Goal: Information Seeking & Learning: Learn about a topic

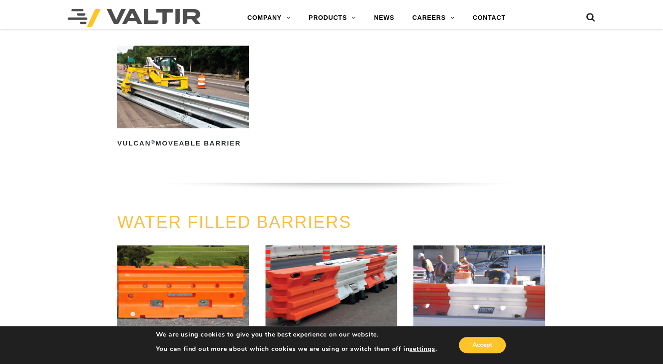
scroll to position [1036, 0]
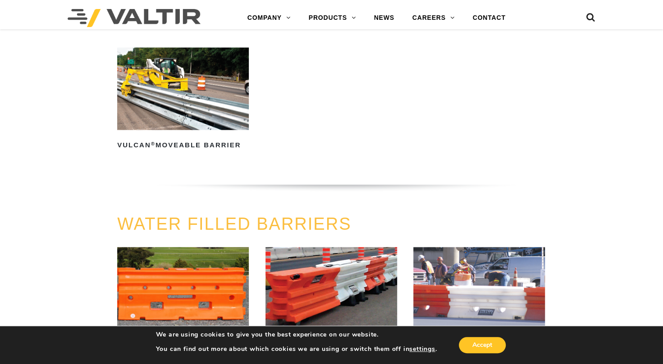
click at [68, 215] on div at bounding box center [55, 215] width 110 height 0
click at [494, 21] on link "CONTACT" at bounding box center [489, 18] width 51 height 18
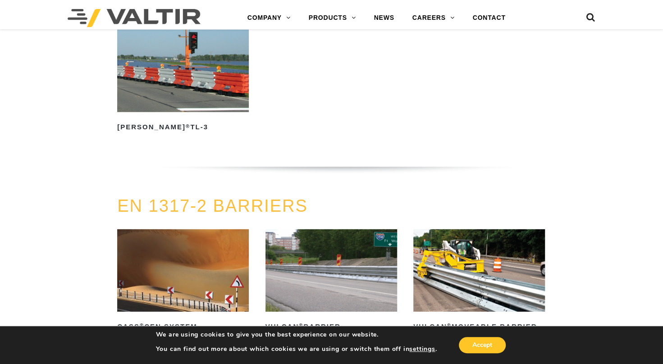
scroll to position [1415, 0]
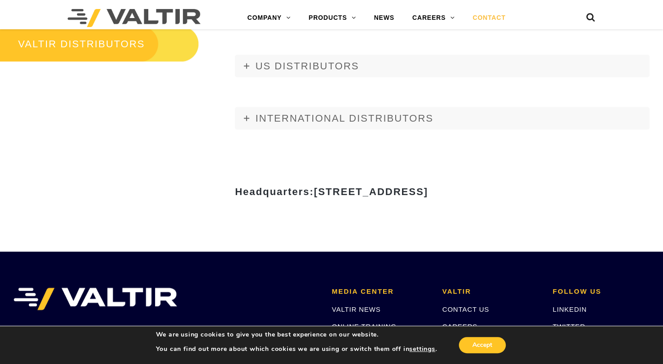
scroll to position [1081, 0]
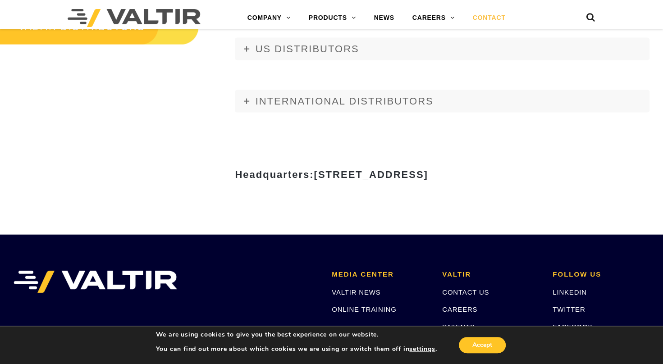
click at [235, 180] on strong "Headquarters: 15601 Dallas Parkway, Suite 525 | Addison, TX 75001" at bounding box center [331, 174] width 193 height 11
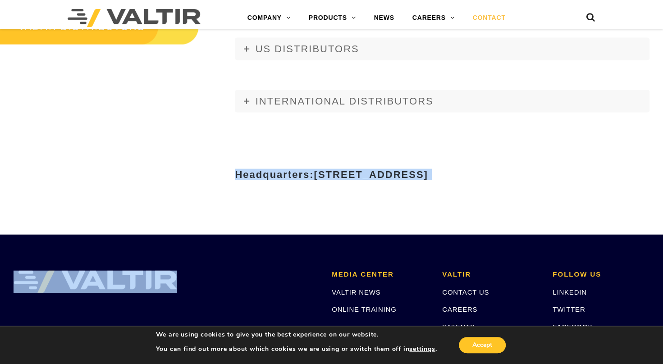
click at [235, 180] on strong "Headquarters: 15601 Dallas Parkway, Suite 525 | Addison, TX 75001" at bounding box center [331, 174] width 193 height 11
copy body "Headquarters: 15601 Dallas Parkway, Suite 525 | Addison, TX 75001"
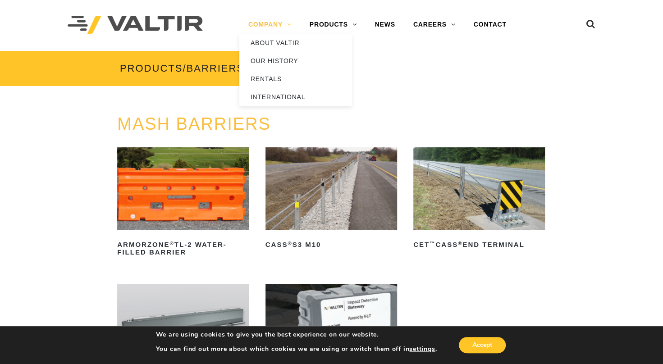
click at [273, 23] on link "COMPANY" at bounding box center [269, 25] width 61 height 18
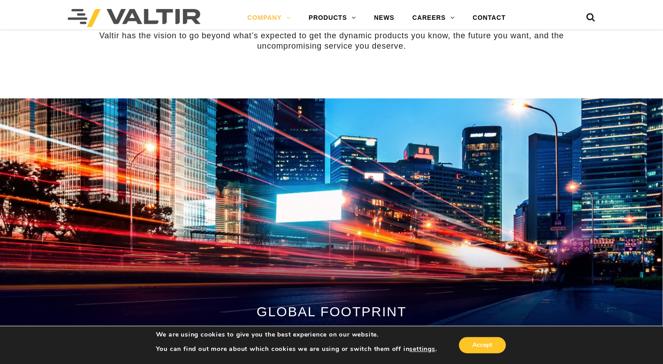
scroll to position [801, 0]
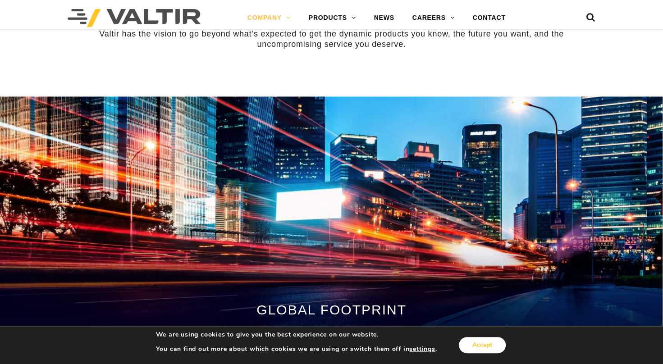
click at [472, 349] on button "Accept" at bounding box center [482, 345] width 47 height 16
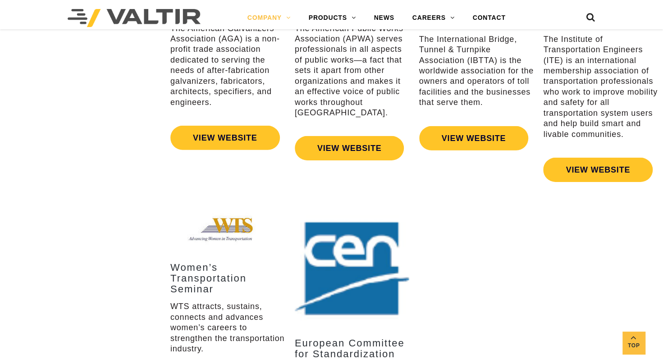
scroll to position [1583, 0]
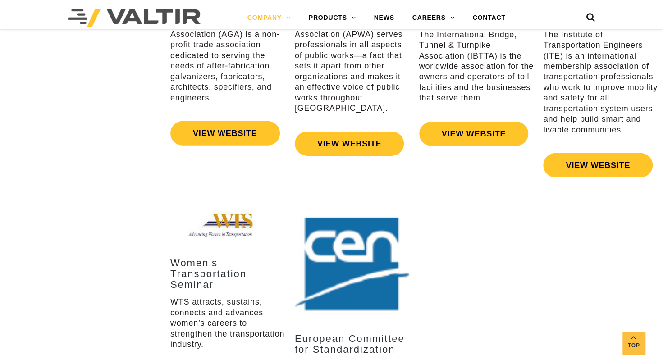
drag, startPoint x: 653, startPoint y: 246, endPoint x: 666, endPoint y: 270, distance: 27.8
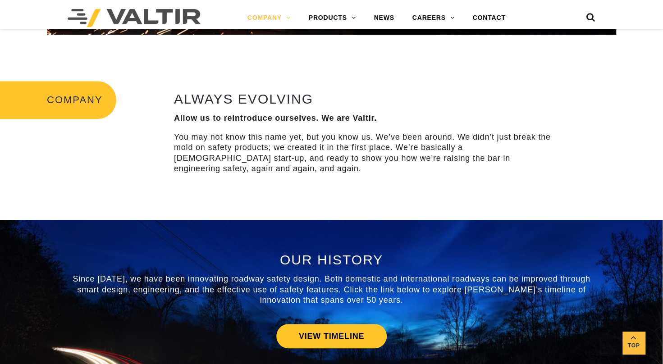
scroll to position [2007, 0]
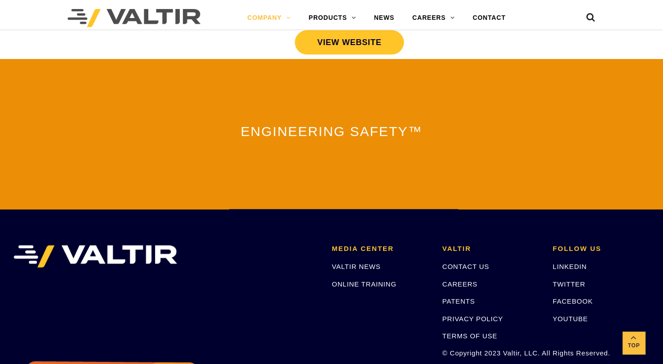
drag, startPoint x: 593, startPoint y: 46, endPoint x: 609, endPoint y: 46, distance: 16.7
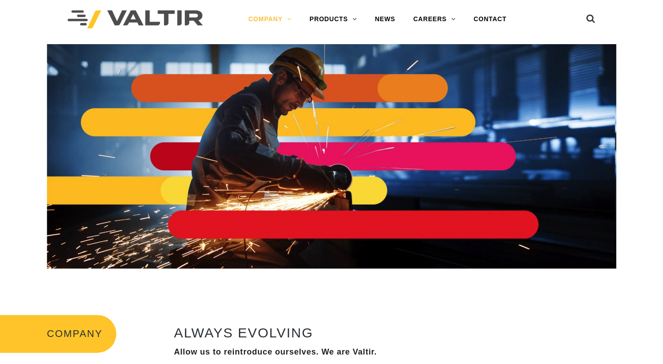
scroll to position [0, 0]
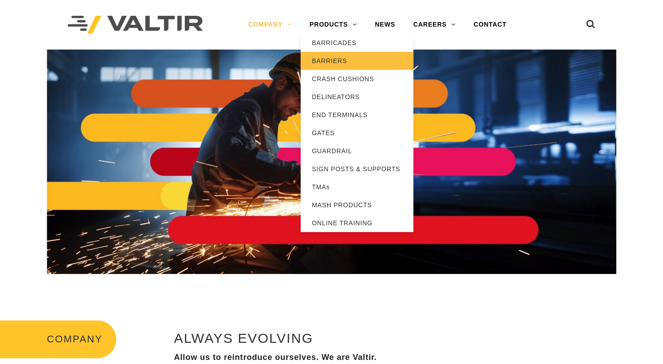
click at [338, 62] on link "BARRIERS" at bounding box center [357, 61] width 113 height 18
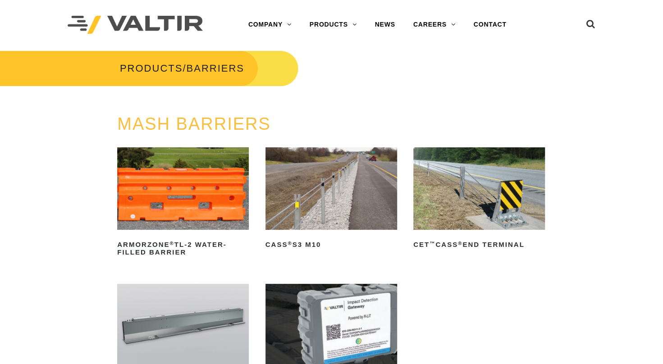
click at [536, 303] on ul "ArmorZone ® TL-2 Water-Filled Barrier Read more CASS ® S3 M10 Read more CET ™ C…" at bounding box center [331, 283] width 429 height 273
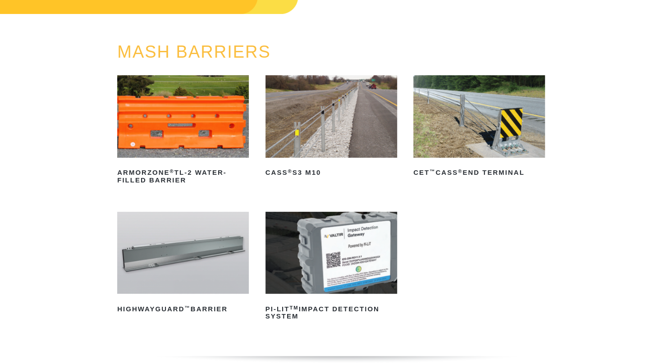
scroll to position [90, 0]
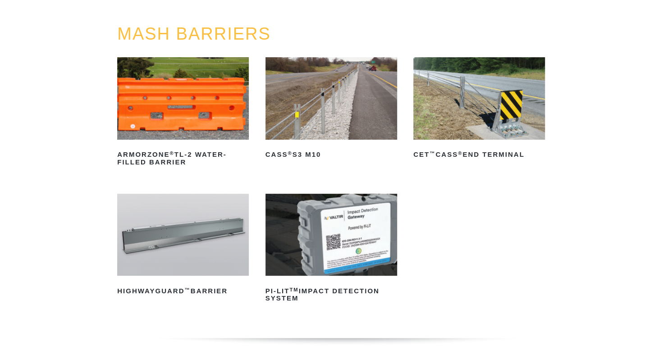
click at [176, 219] on img at bounding box center [183, 235] width 132 height 82
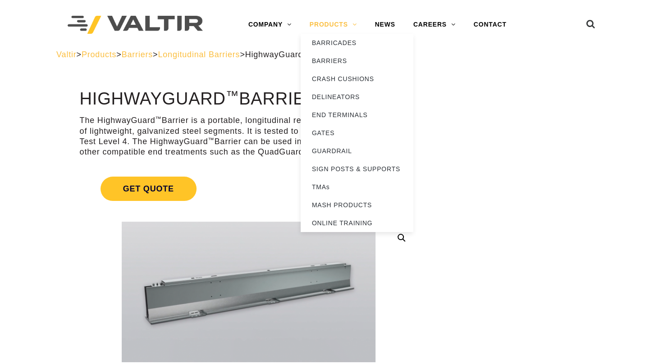
click at [338, 23] on link "PRODUCTS" at bounding box center [333, 25] width 65 height 18
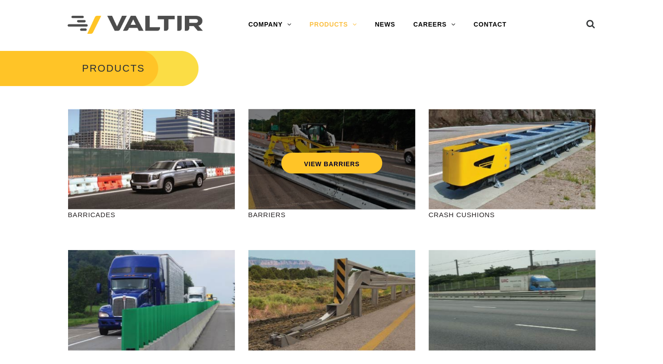
click at [370, 191] on div "VIEW BARRIERS" at bounding box center [331, 159] width 167 height 100
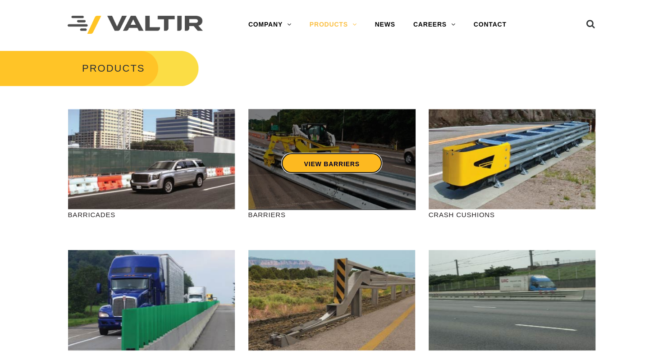
click at [329, 163] on link "VIEW BARRIERS" at bounding box center [331, 163] width 100 height 21
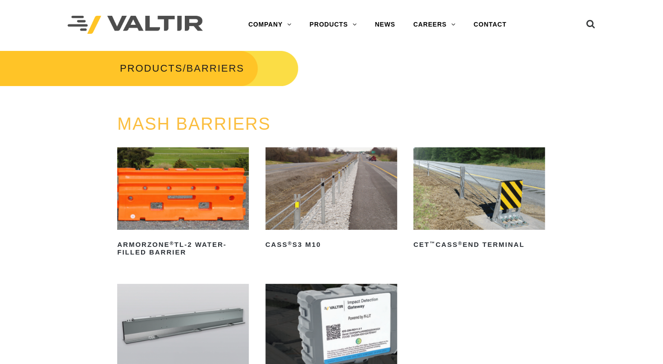
click at [497, 168] on img at bounding box center [479, 188] width 132 height 82
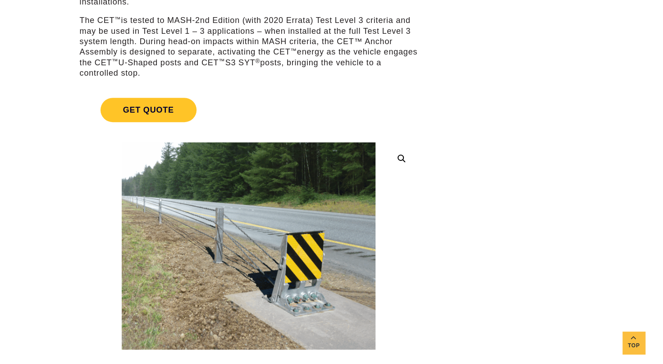
scroll to position [180, 0]
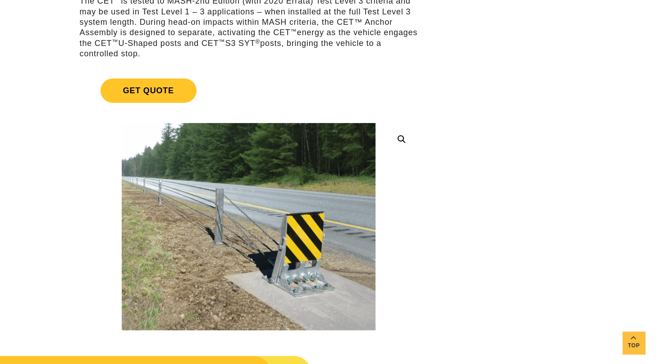
click at [251, 209] on img at bounding box center [249, 226] width 254 height 207
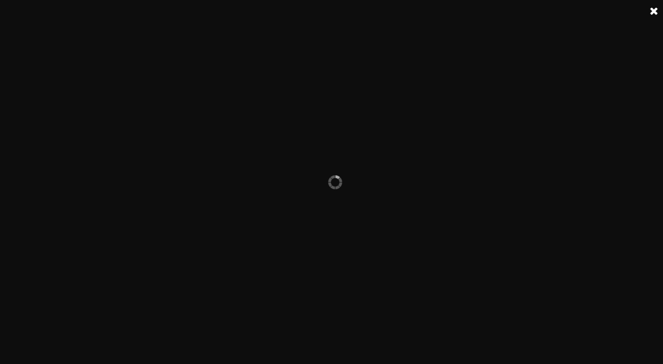
scroll to position [0, 0]
click at [657, 11] on link at bounding box center [654, 11] width 23 height 23
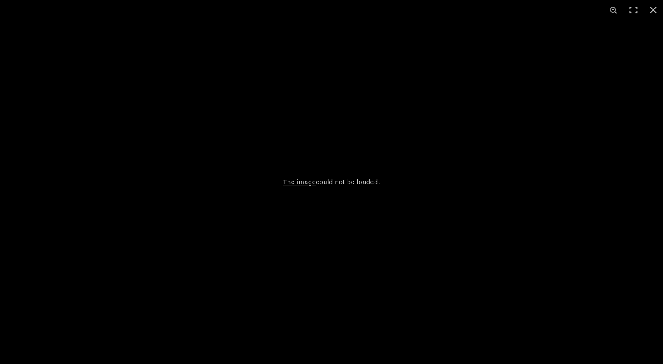
click at [657, 11] on button "Close (Esc)" at bounding box center [653, 10] width 20 height 20
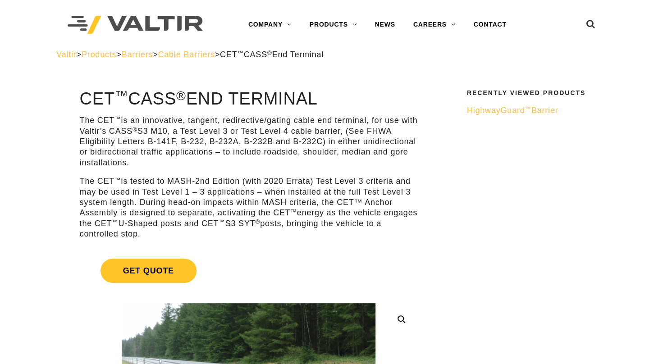
scroll to position [146, 0]
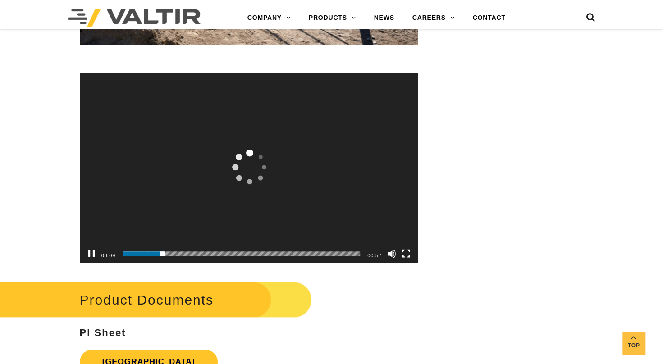
scroll to position [2898, 0]
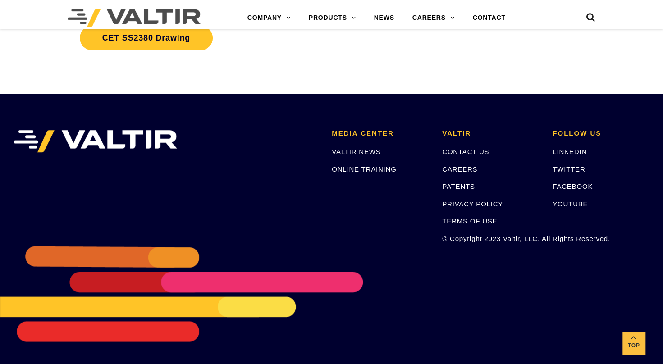
click at [104, 50] on link "CET SS2380 Drawing" at bounding box center [146, 38] width 133 height 24
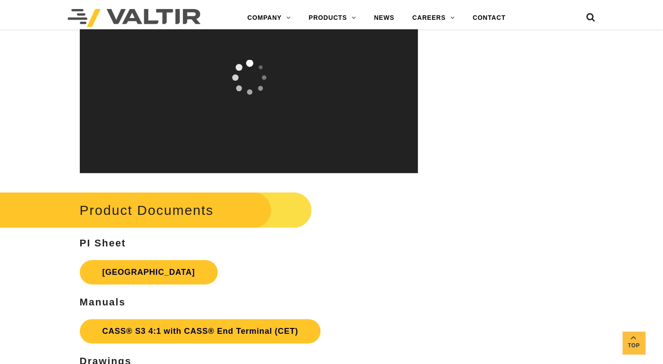
scroll to position [2488, 0]
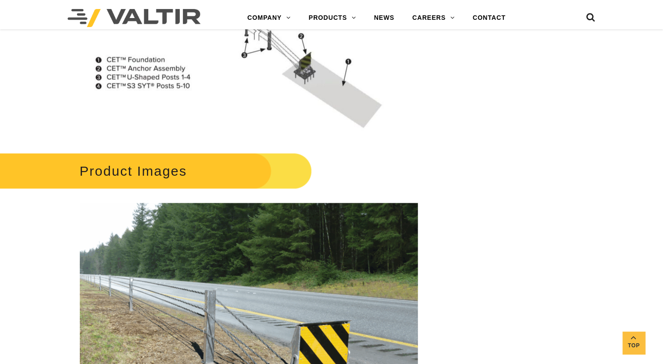
scroll to position [992, 0]
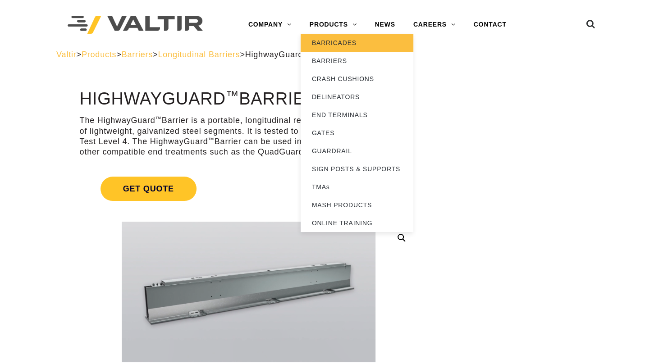
click at [342, 46] on link "BARRICADES" at bounding box center [357, 43] width 113 height 18
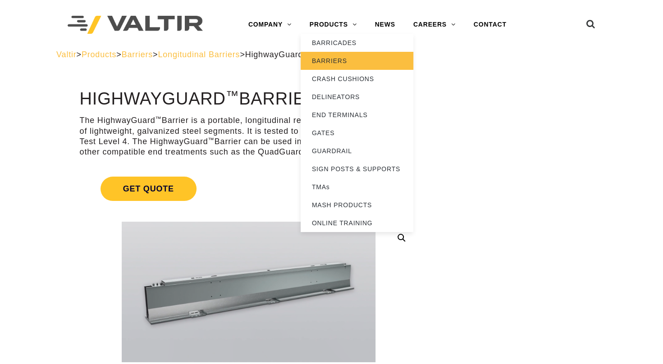
click at [336, 60] on link "BARRIERS" at bounding box center [357, 61] width 113 height 18
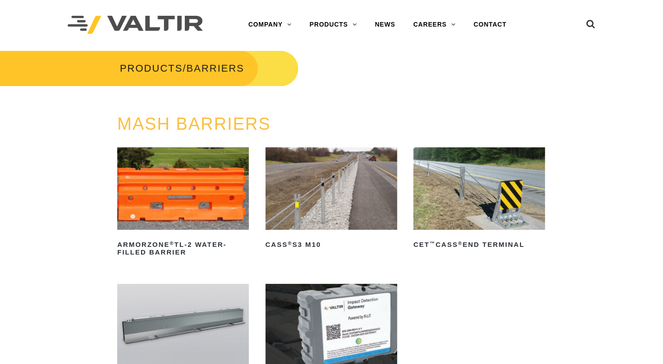
click at [339, 191] on img at bounding box center [331, 188] width 132 height 82
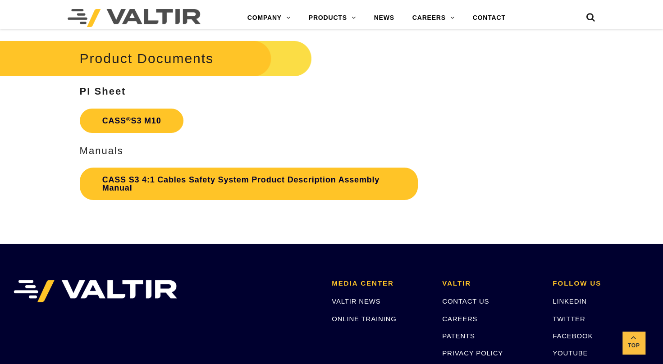
scroll to position [1890, 0]
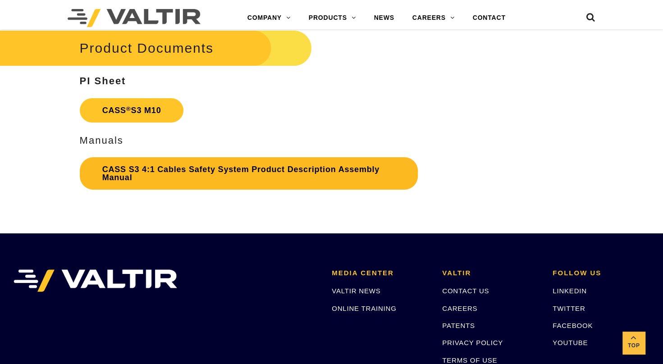
click at [174, 187] on link "CASS S3 4:1 Cables Safety System Product Description Assembly Manual" at bounding box center [249, 173] width 338 height 32
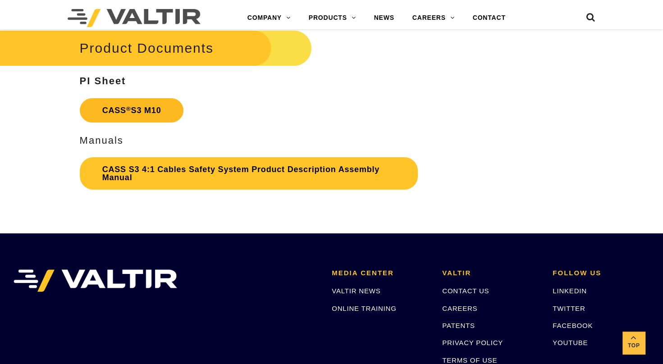
click at [143, 121] on link "CASS ® S3 M10" at bounding box center [132, 110] width 104 height 24
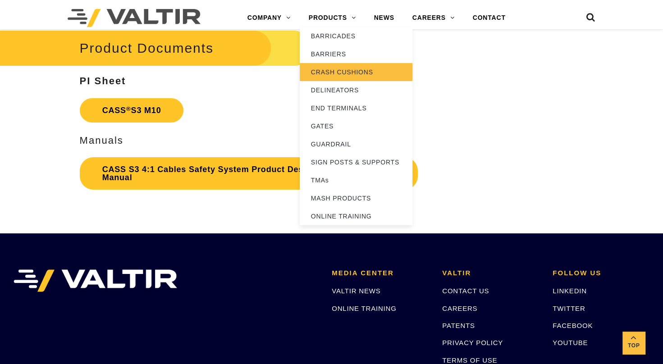
click at [339, 70] on link "CRASH CUSHIONS" at bounding box center [356, 72] width 113 height 18
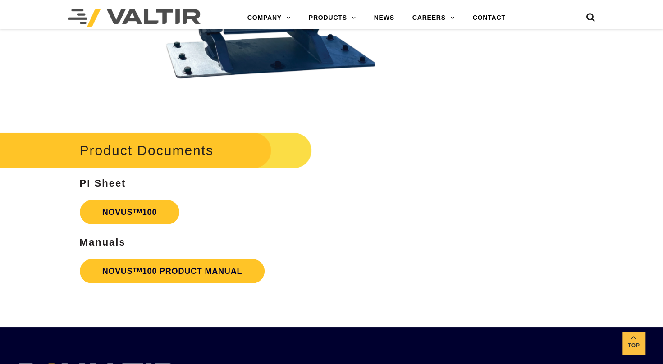
scroll to position [1777, 0]
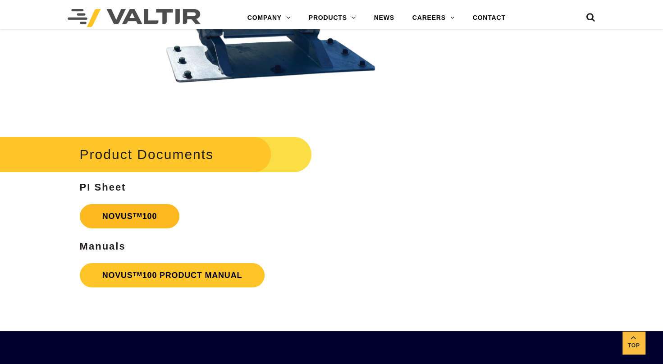
click at [143, 210] on link "NOVUS TM 100" at bounding box center [130, 216] width 100 height 24
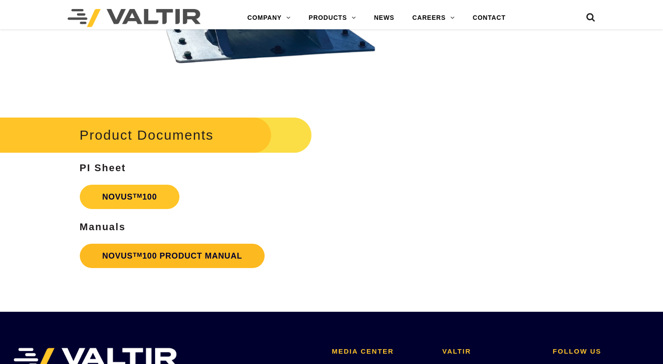
scroll to position [1777, 0]
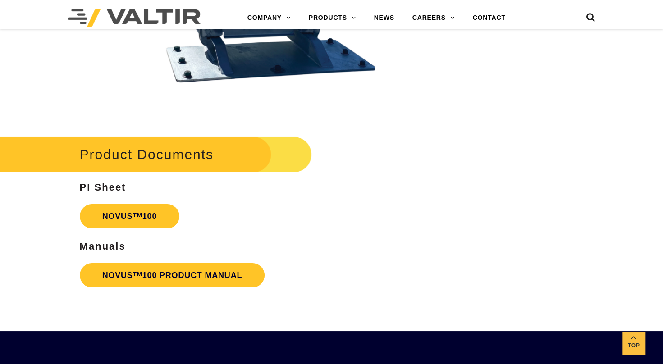
click at [155, 259] on p "NOVUS TM 100 PRODUCT MANUAL" at bounding box center [249, 275] width 338 height 33
click at [156, 271] on link "NOVUS TM 100 PRODUCT MANUAL" at bounding box center [172, 275] width 185 height 24
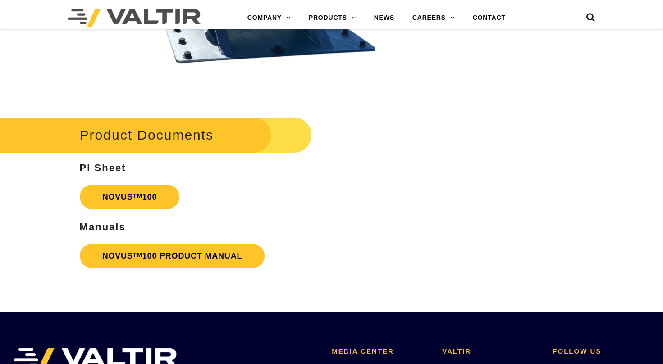
scroll to position [1777, 0]
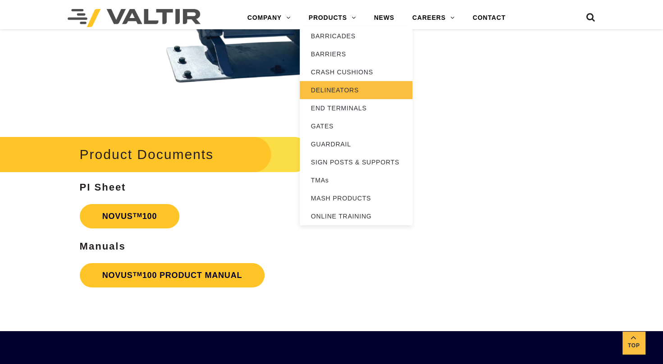
click at [344, 87] on link "DELINEATORS" at bounding box center [356, 90] width 113 height 18
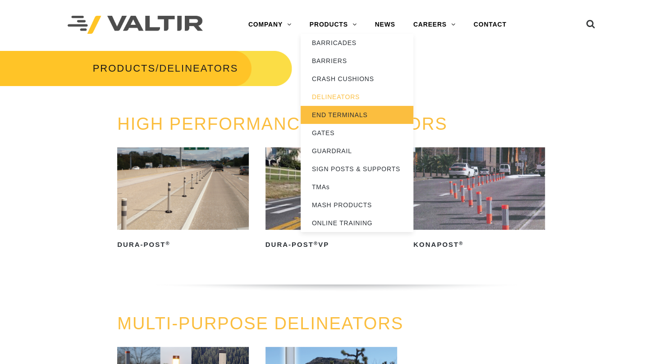
click at [346, 116] on link "END TERMINALS" at bounding box center [357, 115] width 113 height 18
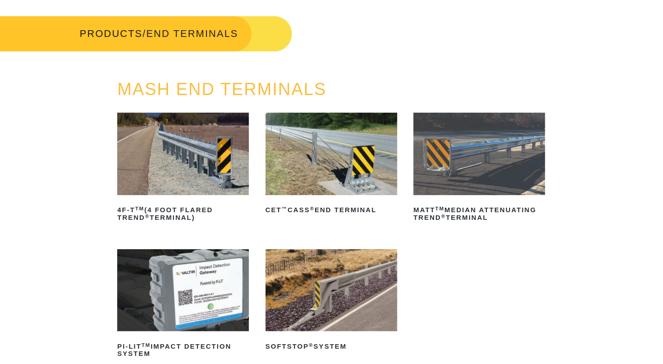
scroll to position [36, 0]
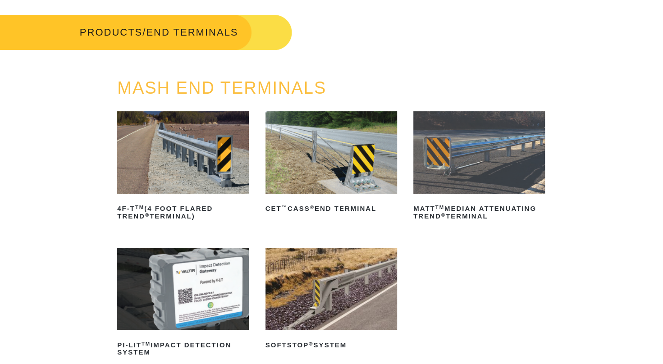
click at [219, 146] on img at bounding box center [183, 152] width 132 height 82
click at [512, 169] on img at bounding box center [479, 152] width 132 height 82
click at [354, 285] on img at bounding box center [331, 289] width 132 height 82
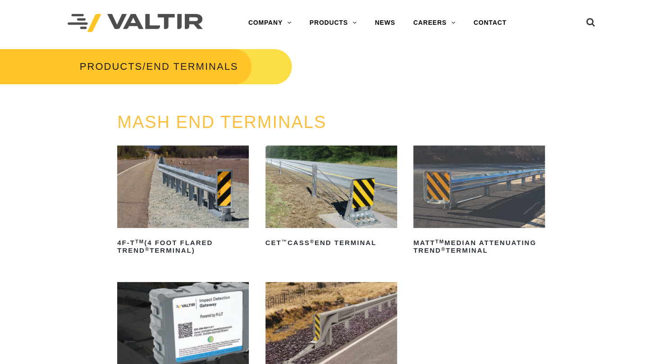
scroll to position [0, 0]
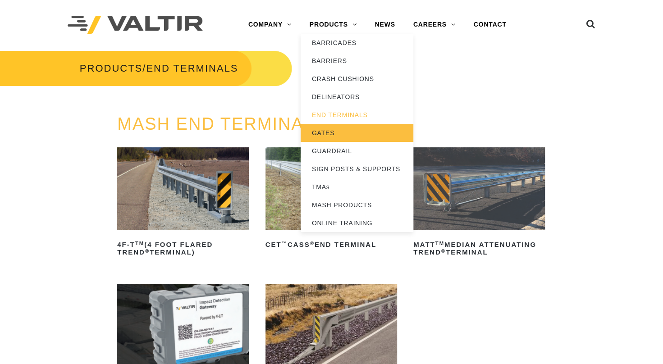
click at [335, 132] on link "GATES" at bounding box center [357, 133] width 113 height 18
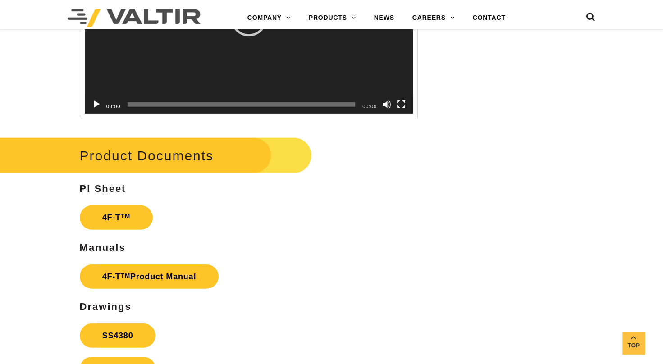
scroll to position [1424, 0]
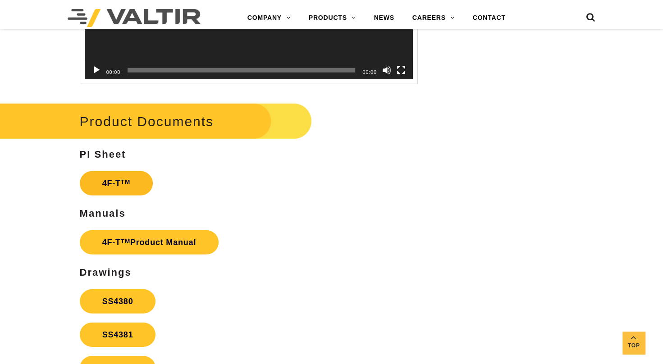
click at [115, 196] on link "4F-T TM" at bounding box center [116, 183] width 73 height 24
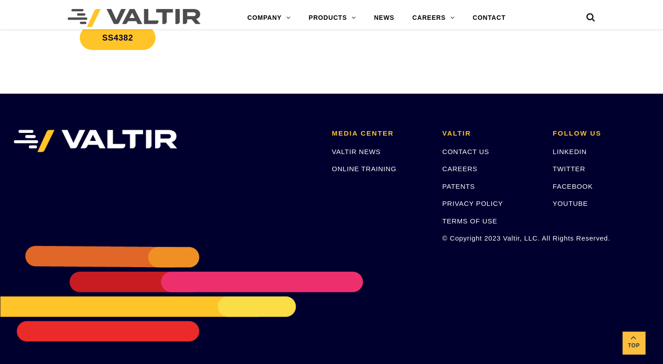
click at [126, 17] on link "SS4381" at bounding box center [118, 4] width 76 height 24
click at [122, 50] on link "SS4382" at bounding box center [118, 38] width 76 height 24
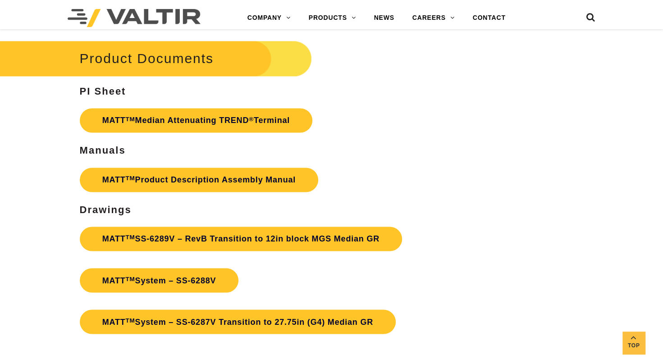
scroll to position [2710, 0]
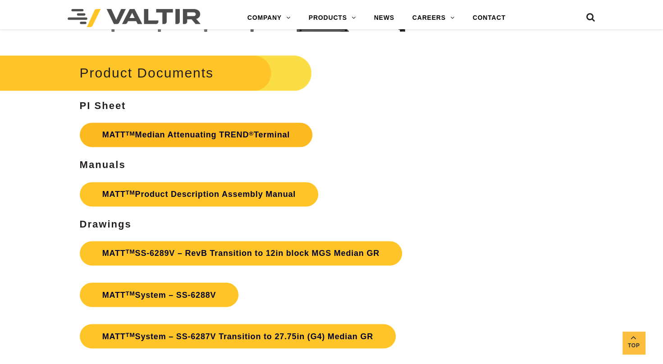
click at [223, 133] on link "MATT TM Median Attenuating TREND ® Terminal" at bounding box center [196, 135] width 233 height 24
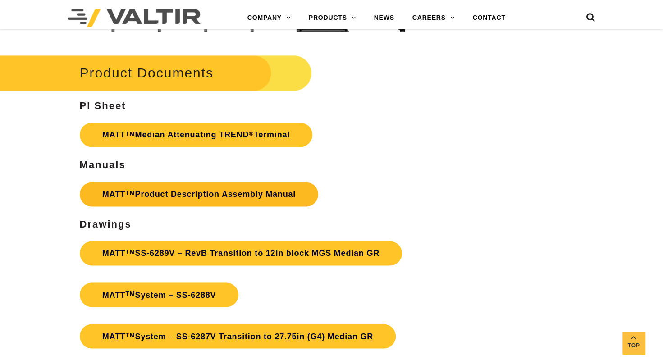
click at [169, 194] on link "MATT TM Product Description Assembly Manual" at bounding box center [199, 194] width 238 height 24
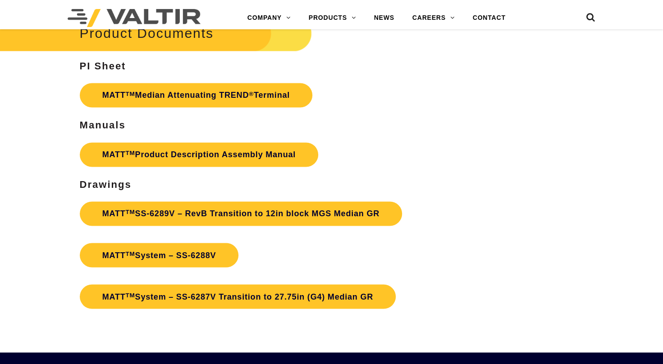
scroll to position [2710, 0]
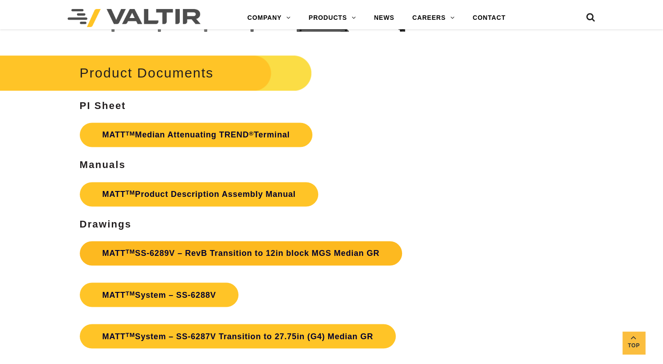
click at [183, 249] on link "MATT TM SS-6289V – RevB Transition to 12in block MGS Median GR" at bounding box center [241, 253] width 322 height 24
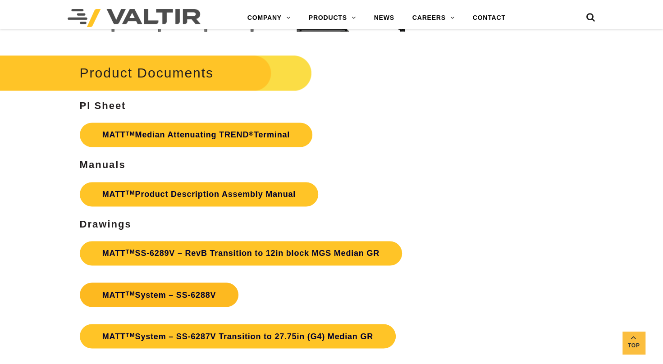
click at [143, 294] on link "MATT TM System – SS-6288V" at bounding box center [159, 295] width 159 height 24
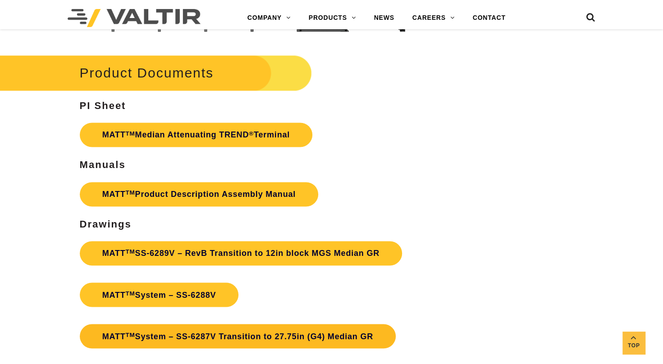
click at [186, 333] on link "MATT TM System – SS-6287V Transition to 27.75in (G4) Median GR" at bounding box center [238, 336] width 316 height 24
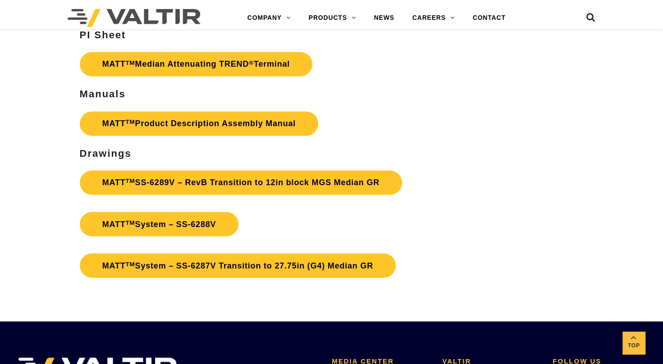
scroll to position [2789, 0]
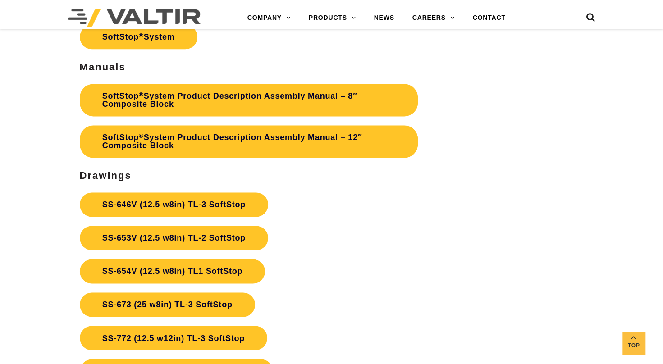
scroll to position [2659, 0]
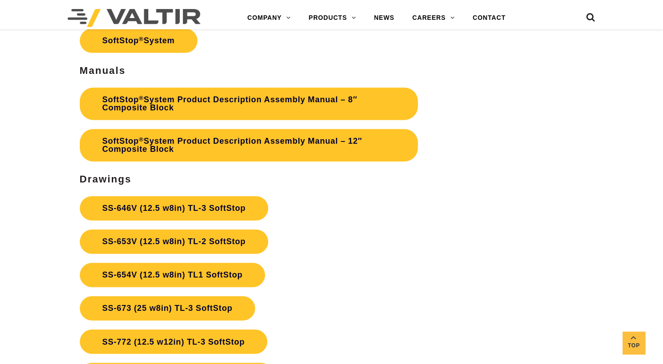
click at [308, 37] on p "SoftStop ® System" at bounding box center [249, 40] width 338 height 33
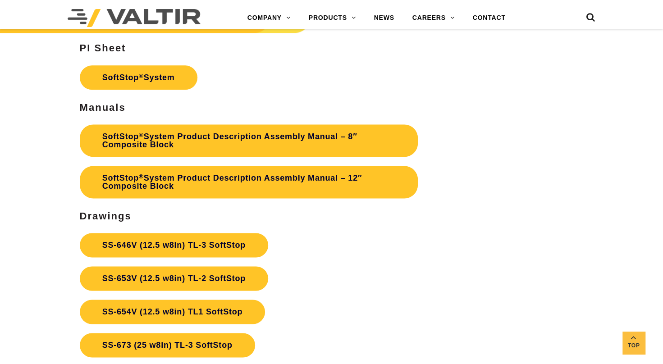
scroll to position [2605, 0]
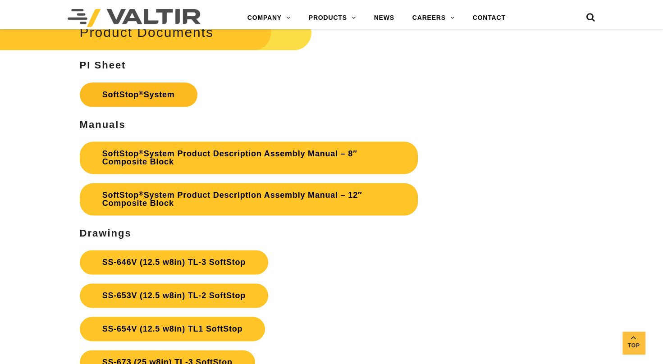
click at [157, 107] on link "SoftStop ® System" at bounding box center [139, 94] width 118 height 24
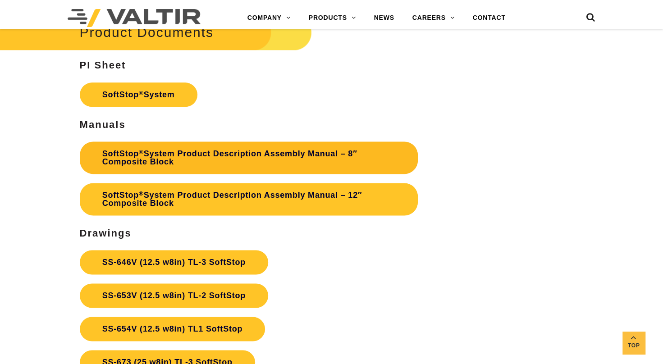
click at [322, 165] on link "SoftStop ® System Product Description Assembly Manual – 8″ Composite Block" at bounding box center [249, 157] width 338 height 32
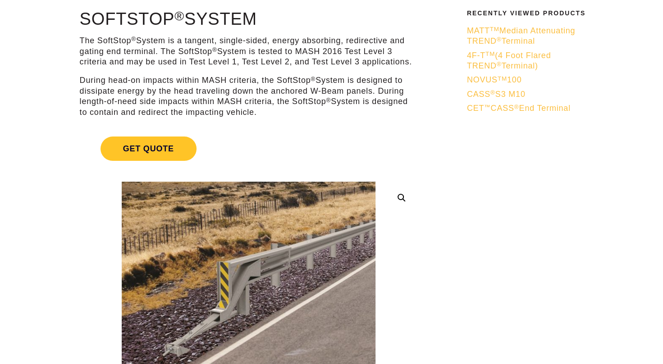
scroll to position [0, 0]
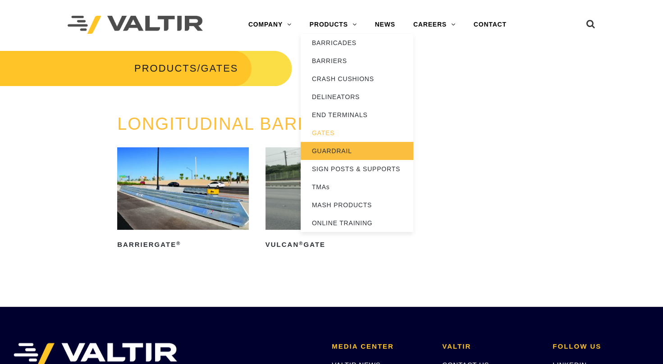
click at [352, 151] on link "GUARDRAIL" at bounding box center [357, 151] width 113 height 18
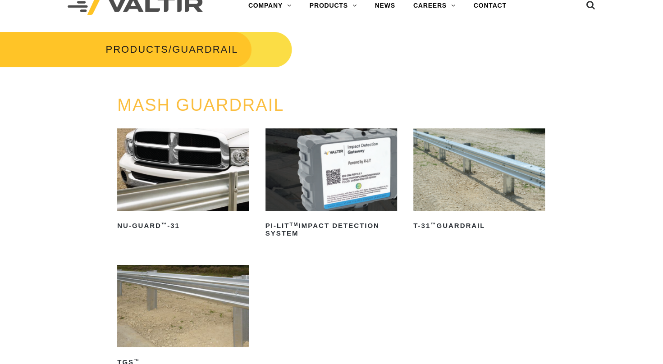
scroll to position [18, 0]
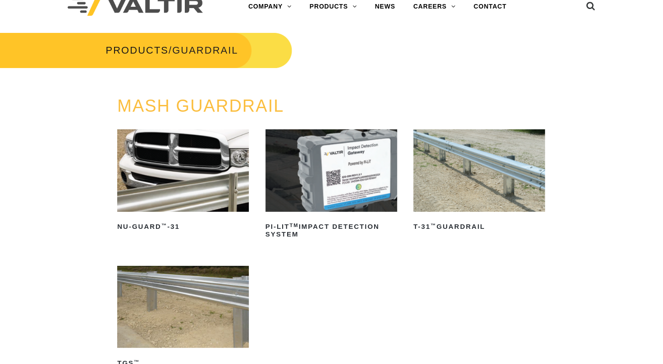
click at [184, 309] on img at bounding box center [183, 307] width 132 height 82
click at [495, 174] on img at bounding box center [479, 170] width 132 height 82
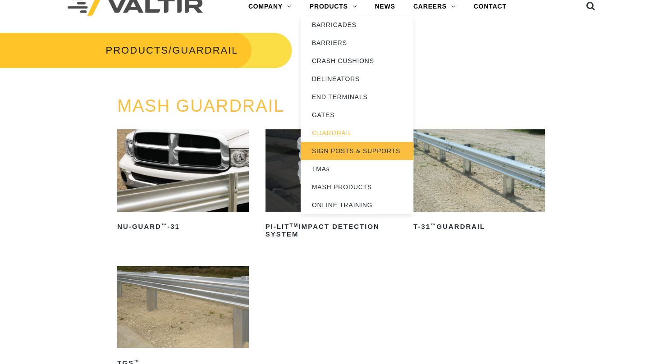
click at [344, 150] on link "SIGN POSTS & SUPPORTS" at bounding box center [357, 151] width 113 height 18
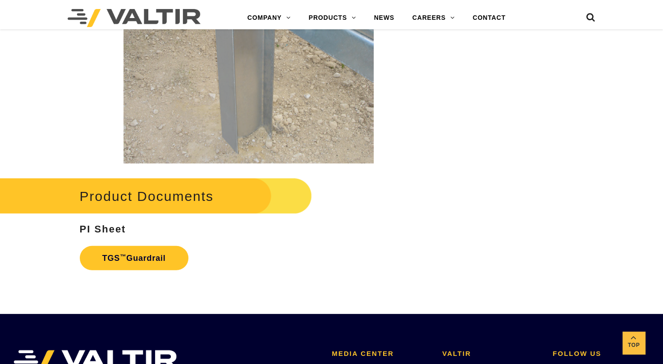
scroll to position [1442, 0]
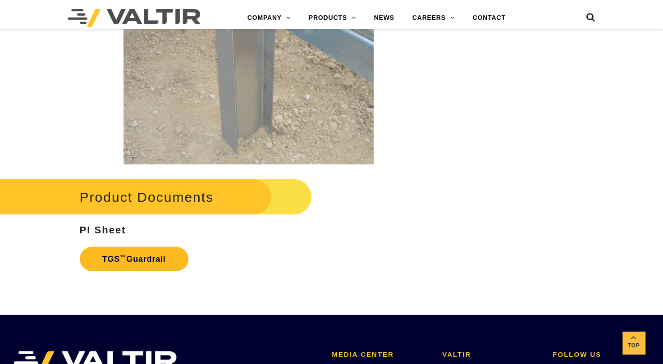
click at [134, 260] on link "TGS ™ Guardrail" at bounding box center [134, 259] width 109 height 24
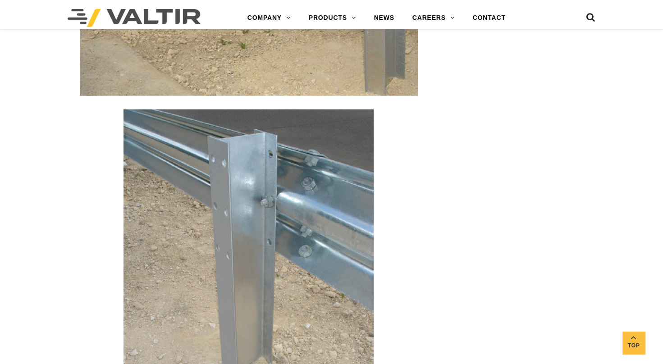
scroll to position [1212, 0]
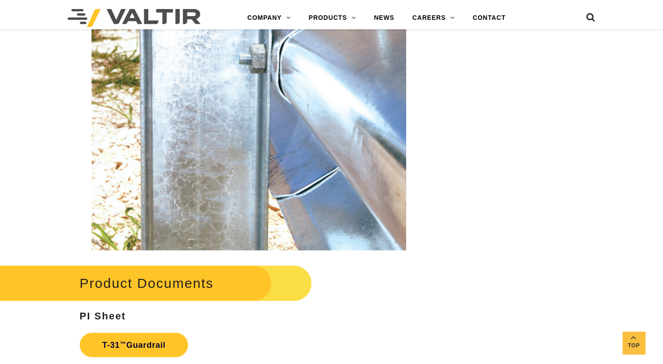
scroll to position [1340, 0]
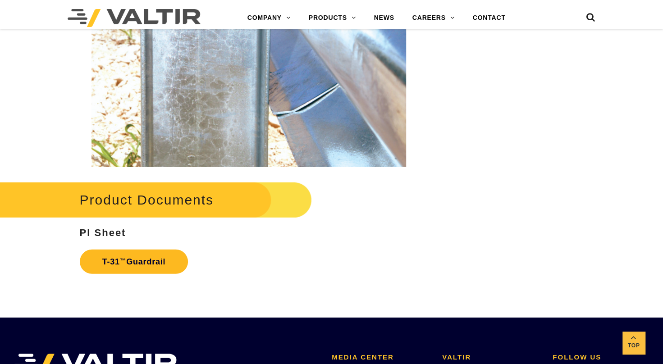
click at [148, 264] on link "T-31 ™ Guardrail" at bounding box center [134, 262] width 109 height 24
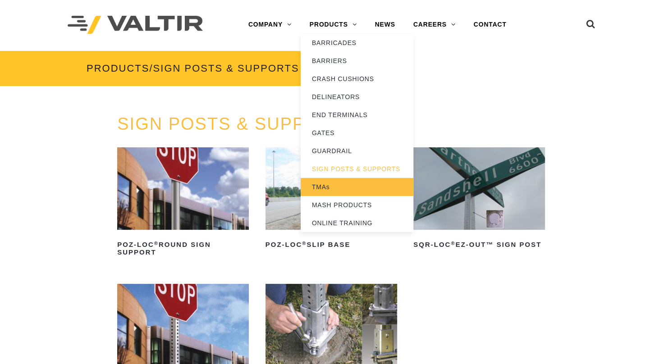
click at [336, 186] on link "TMAs" at bounding box center [357, 187] width 113 height 18
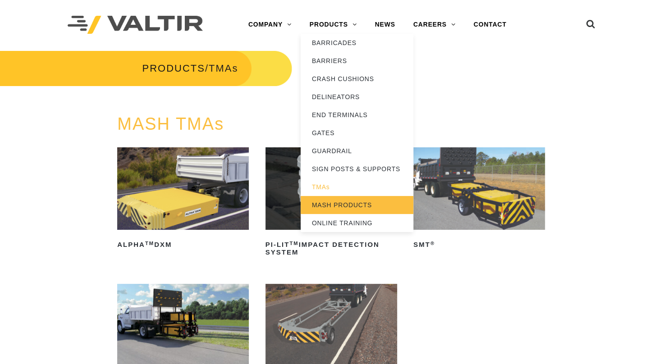
click at [348, 200] on link "MASH PRODUCTS" at bounding box center [357, 205] width 113 height 18
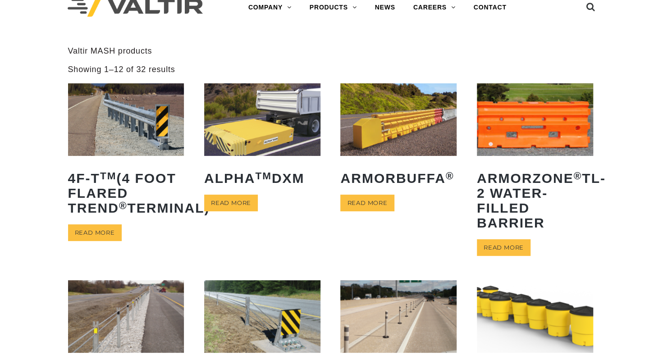
scroll to position [18, 0]
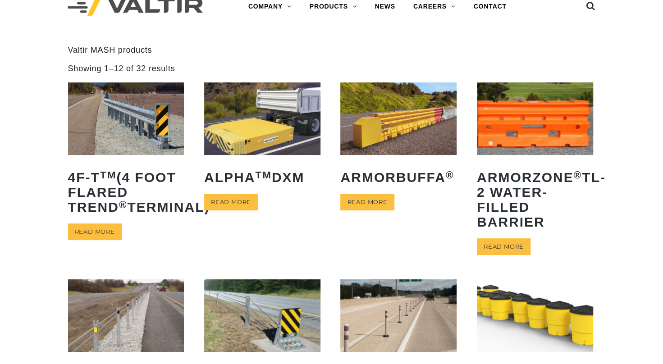
click at [143, 118] on img at bounding box center [126, 118] width 116 height 73
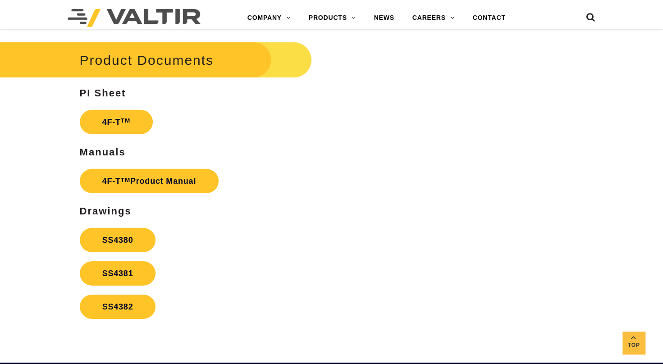
scroll to position [1496, 0]
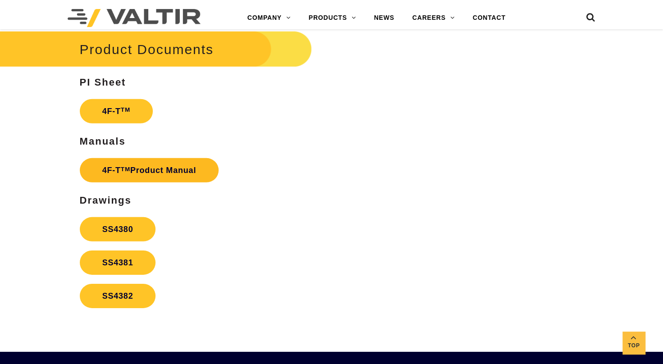
click at [160, 182] on link "4F-T TM Product Manual" at bounding box center [149, 170] width 139 height 24
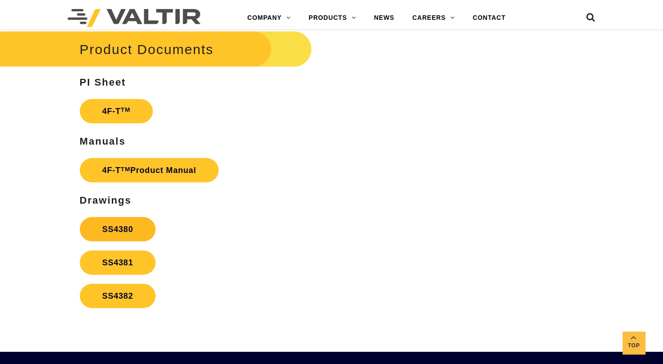
click at [121, 239] on link "SS4380" at bounding box center [118, 229] width 76 height 24
